Goal: Task Accomplishment & Management: Use online tool/utility

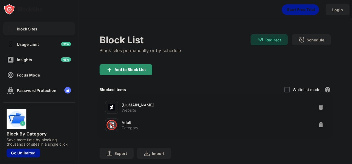
click at [114, 73] on div "Add to Block List" at bounding box center [126, 69] width 53 height 11
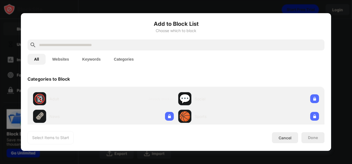
click at [115, 45] on input "text" at bounding box center [181, 45] width 284 height 7
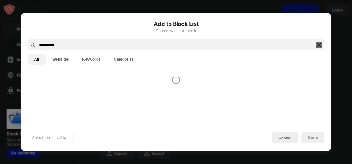
type input "**********"
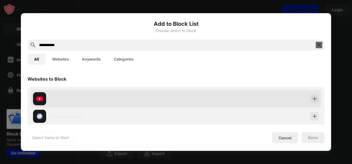
click at [304, 99] on div "[DOMAIN_NAME]" at bounding box center [176, 99] width 290 height 18
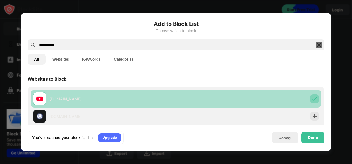
click at [312, 99] on img at bounding box center [315, 99] width 6 height 6
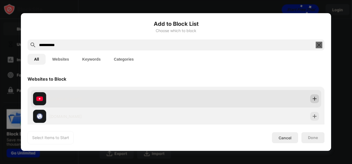
click at [313, 100] on img at bounding box center [315, 99] width 6 height 6
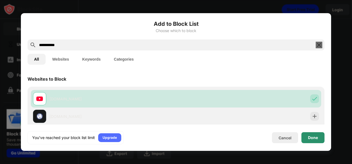
click at [309, 136] on div "Done" at bounding box center [313, 138] width 10 height 4
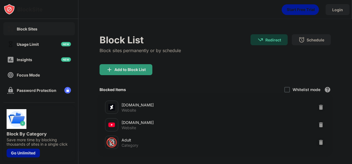
click at [179, 16] on div "Login" at bounding box center [214, 8] width 273 height 17
